Goal: Task Accomplishment & Management: Manage account settings

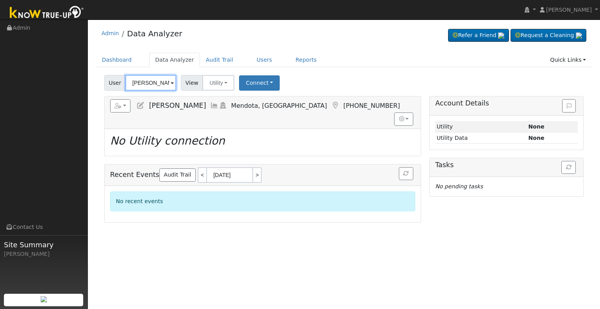
click at [154, 83] on input "[PERSON_NAME]" at bounding box center [150, 83] width 51 height 16
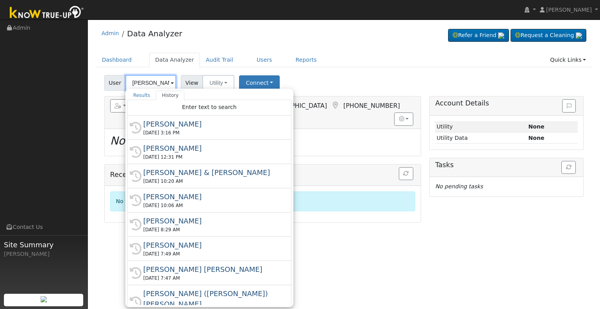
click at [154, 83] on input "[PERSON_NAME]" at bounding box center [150, 83] width 51 height 16
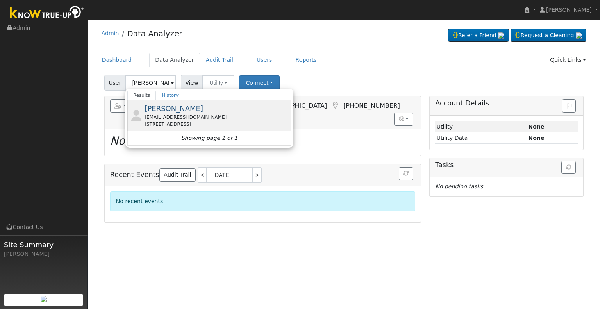
click at [179, 108] on span "[PERSON_NAME]" at bounding box center [174, 108] width 59 height 8
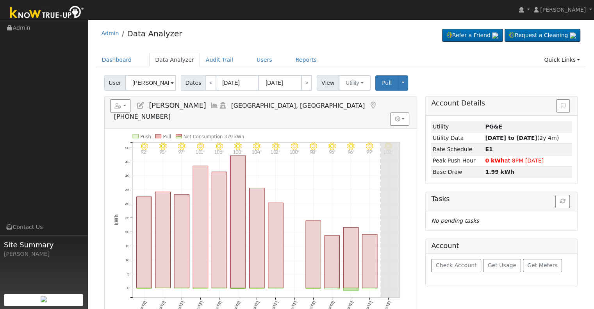
click at [210, 103] on icon at bounding box center [214, 105] width 9 height 7
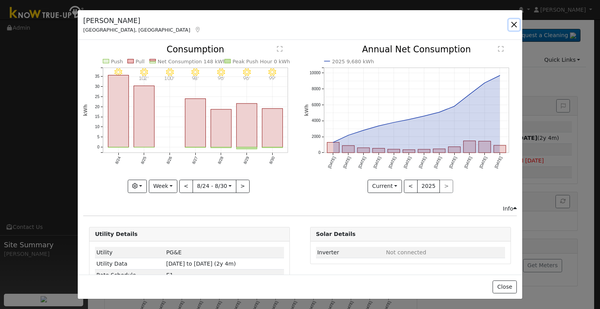
click at [512, 23] on button "button" at bounding box center [514, 24] width 11 height 11
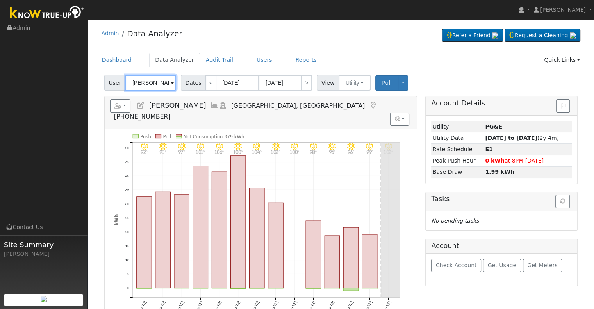
click at [154, 86] on input "[PERSON_NAME]" at bounding box center [150, 83] width 51 height 16
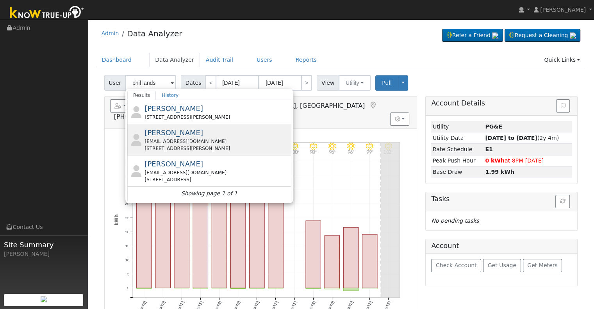
click at [181, 139] on div "[EMAIL_ADDRESS][DOMAIN_NAME]" at bounding box center [217, 141] width 145 height 7
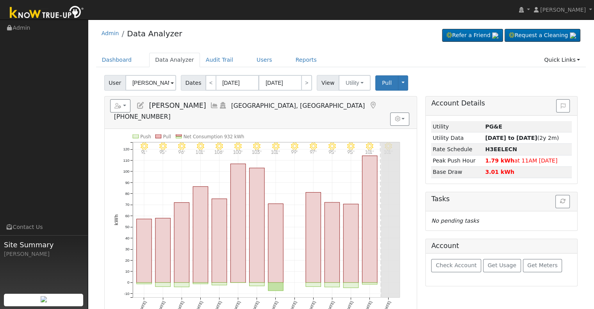
click at [210, 104] on icon at bounding box center [214, 105] width 9 height 7
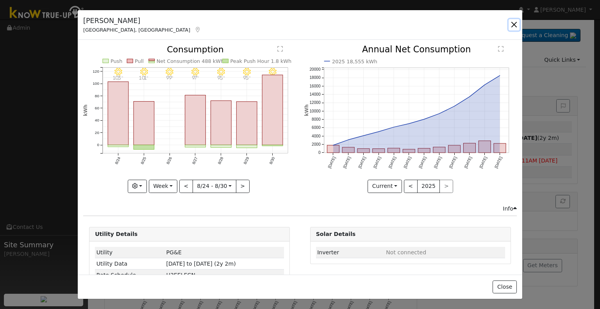
click at [514, 26] on button "button" at bounding box center [514, 24] width 11 height 11
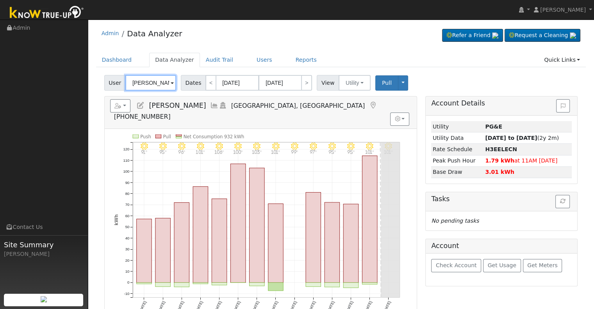
click at [158, 77] on input "[PERSON_NAME]" at bounding box center [150, 83] width 51 height 16
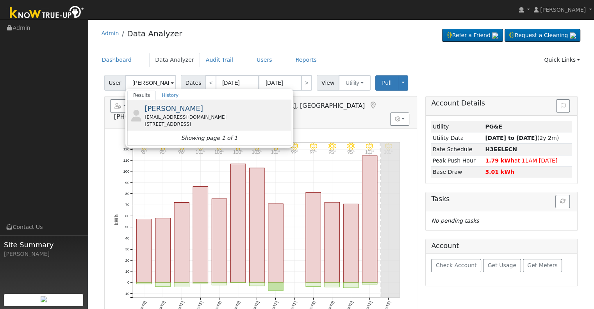
click at [202, 118] on div "[EMAIL_ADDRESS][DOMAIN_NAME]" at bounding box center [217, 117] width 145 height 7
type input "[PERSON_NAME]"
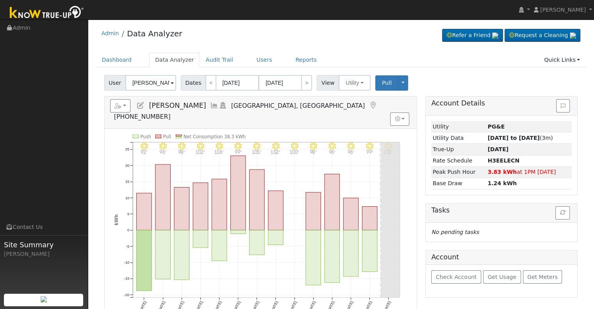
click at [210, 103] on icon at bounding box center [214, 105] width 9 height 7
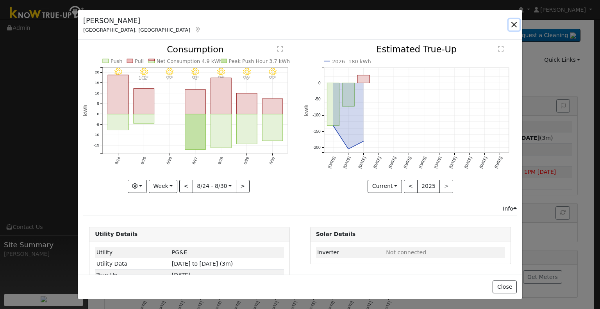
click at [515, 26] on button "button" at bounding box center [514, 24] width 11 height 11
